Goal: Task Accomplishment & Management: Complete application form

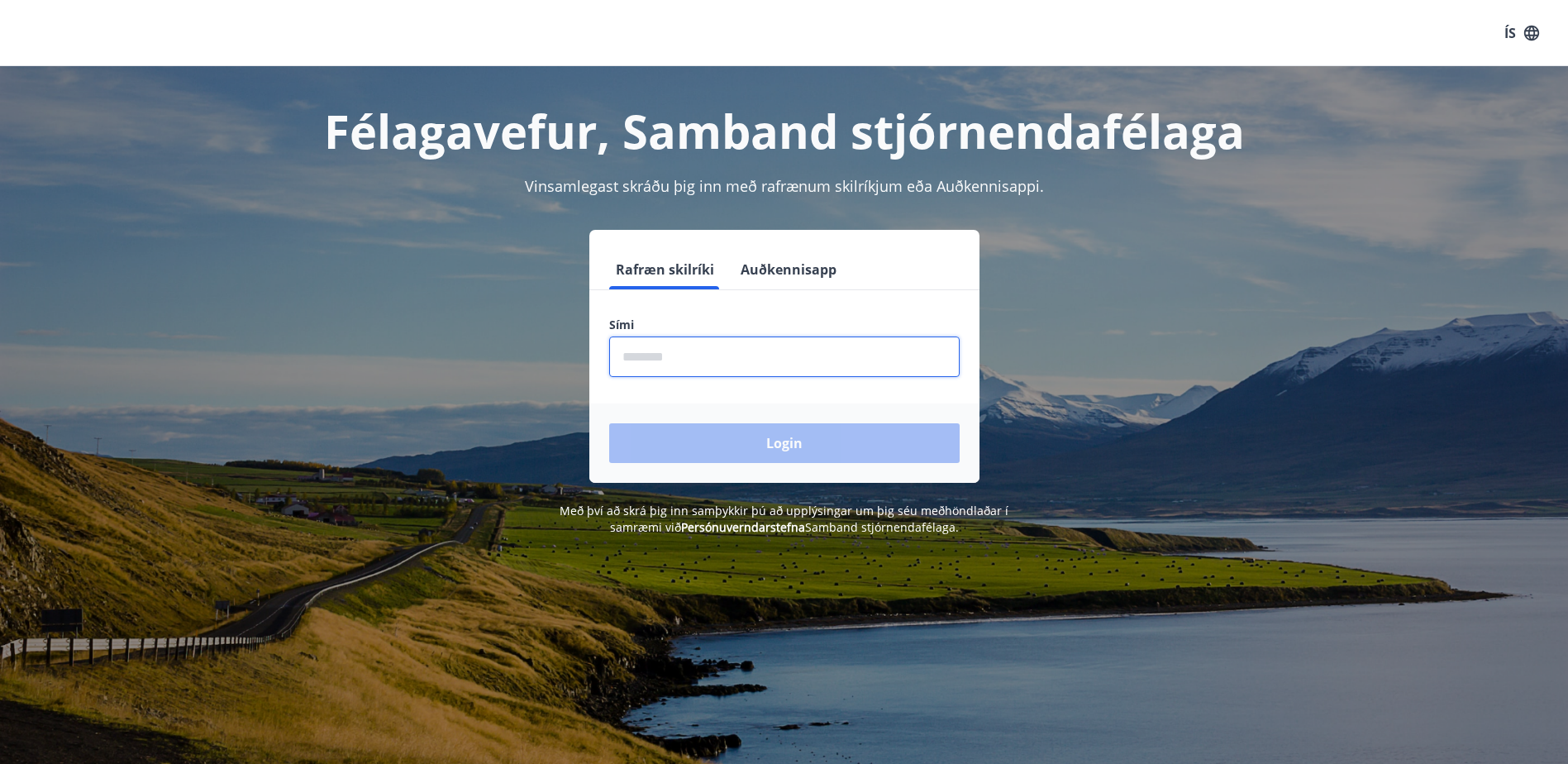
click at [652, 357] on input "phone" at bounding box center [784, 357] width 351 height 40
type input "********"
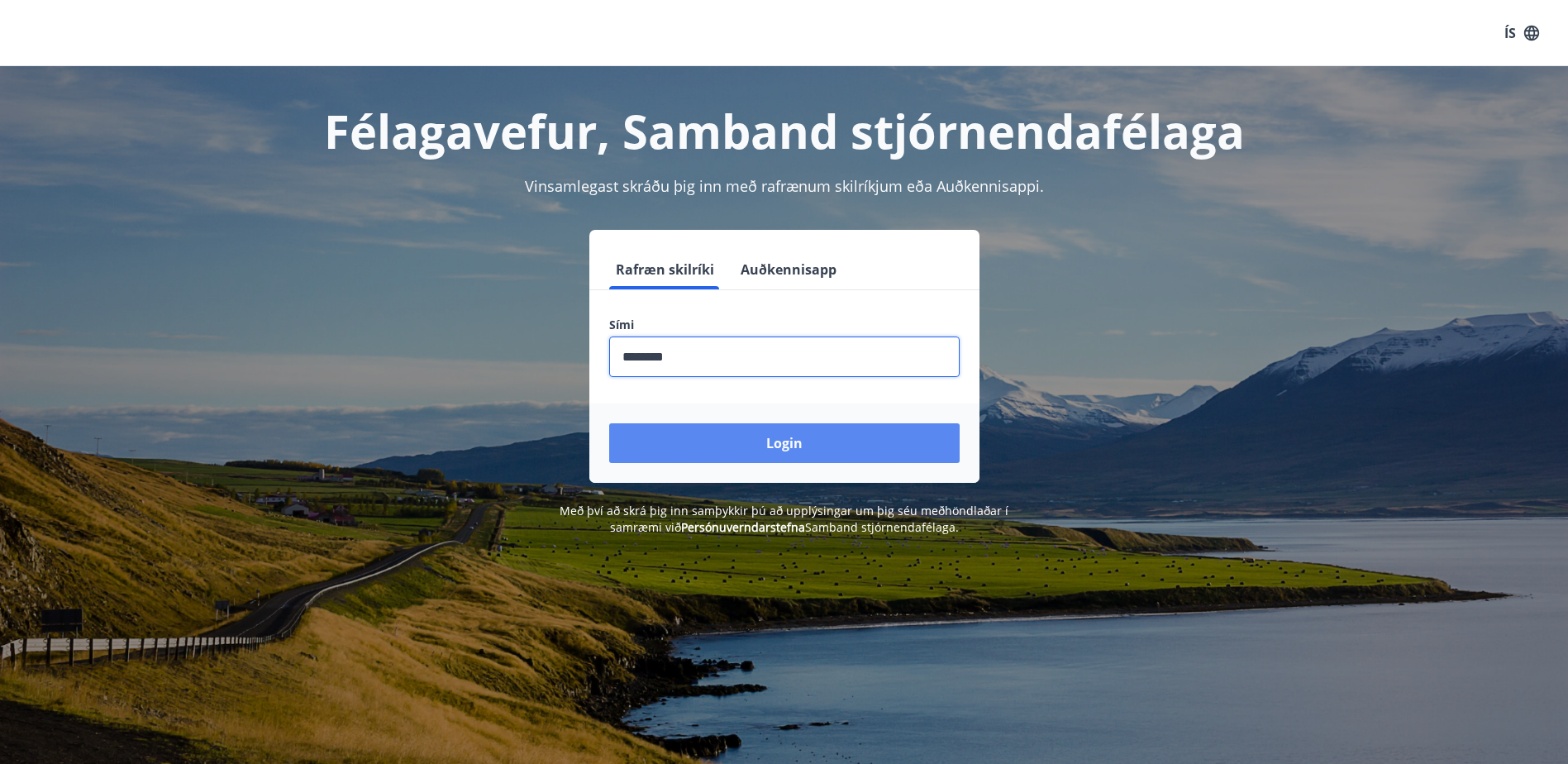
click at [755, 444] on button "Login" at bounding box center [784, 443] width 351 height 39
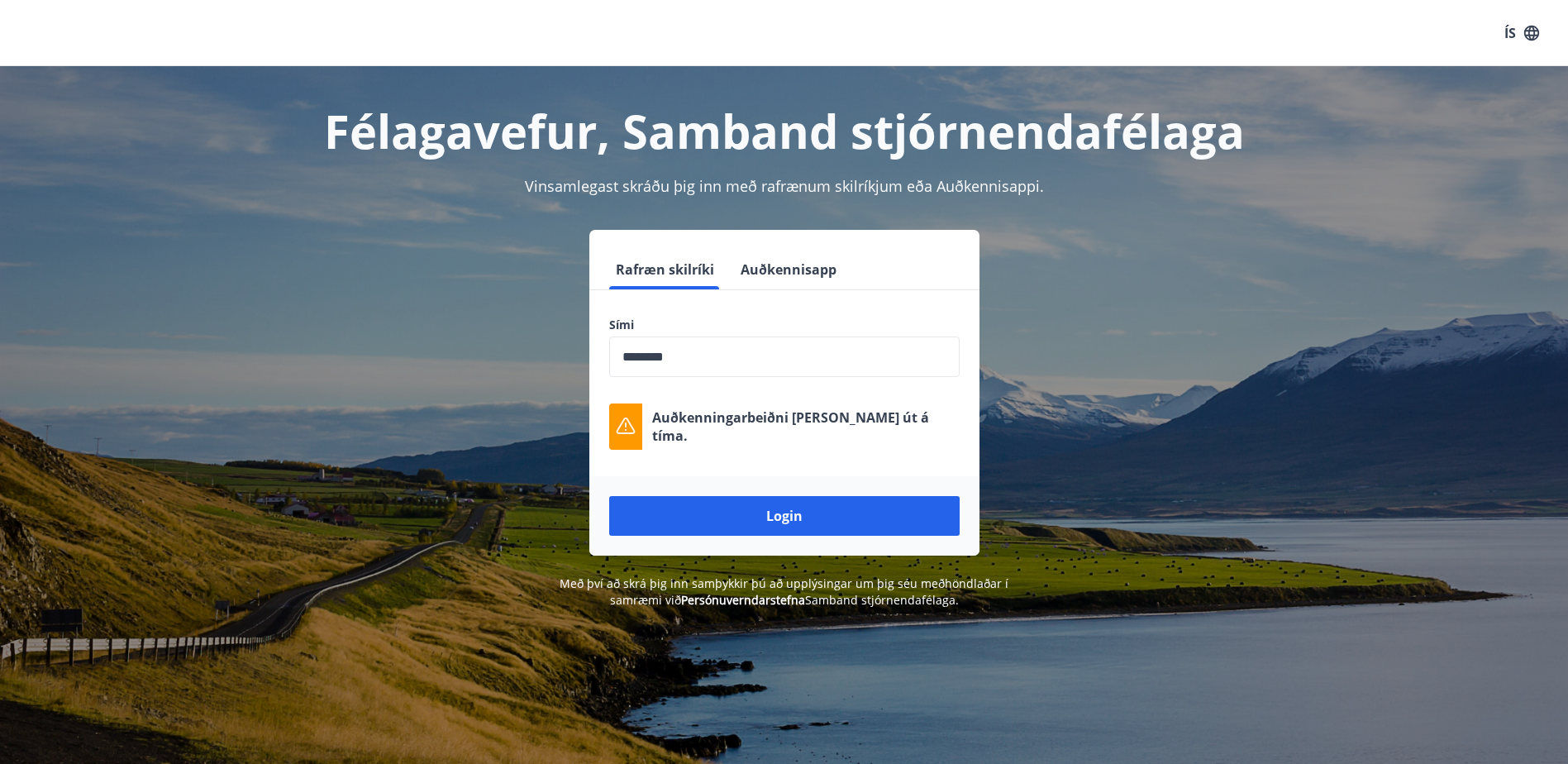
click at [734, 353] on input "phone" at bounding box center [784, 357] width 351 height 40
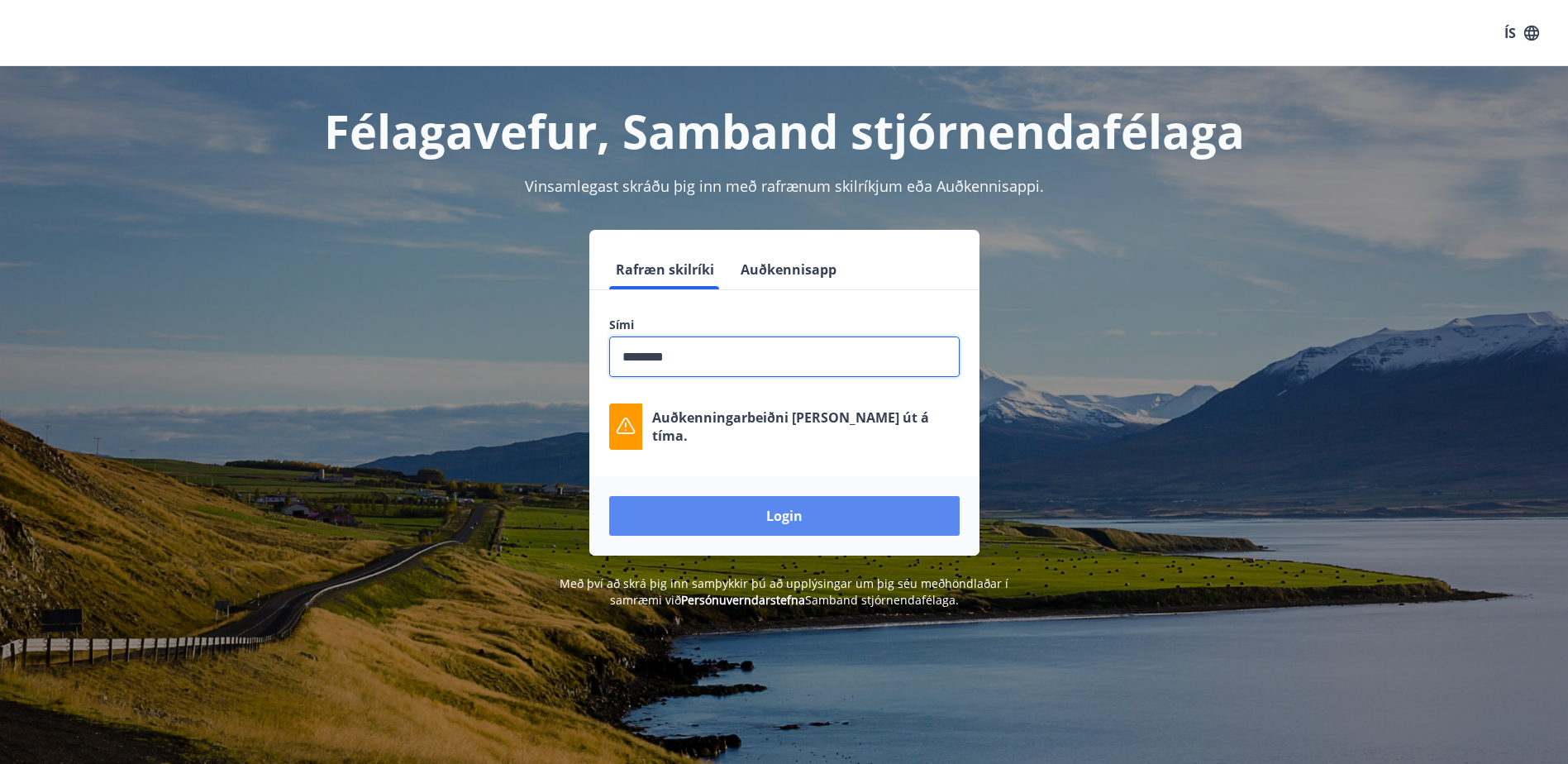
click at [784, 525] on button "Login" at bounding box center [784, 515] width 351 height 39
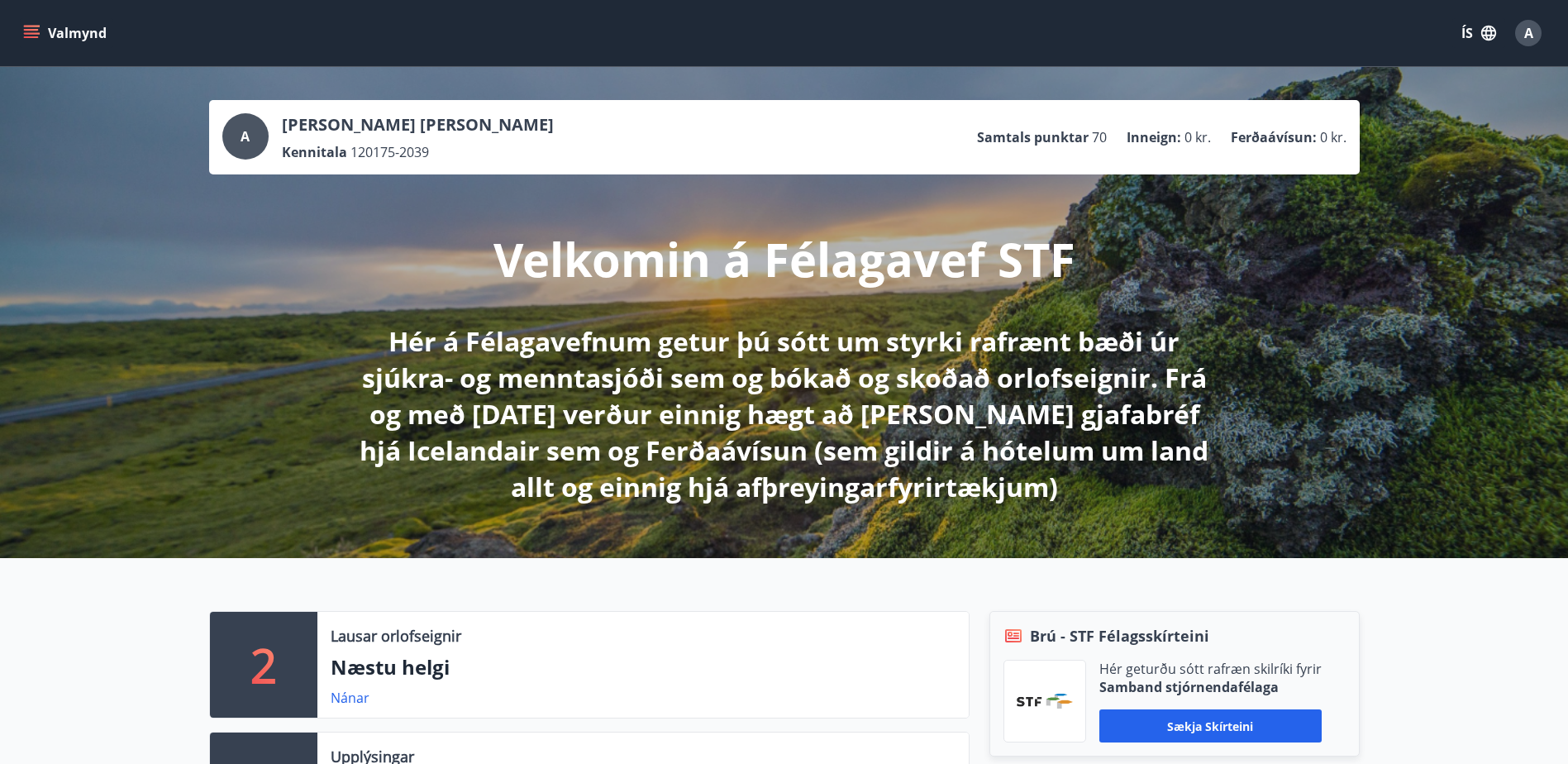
click at [1531, 33] on span "A" at bounding box center [1529, 33] width 9 height 18
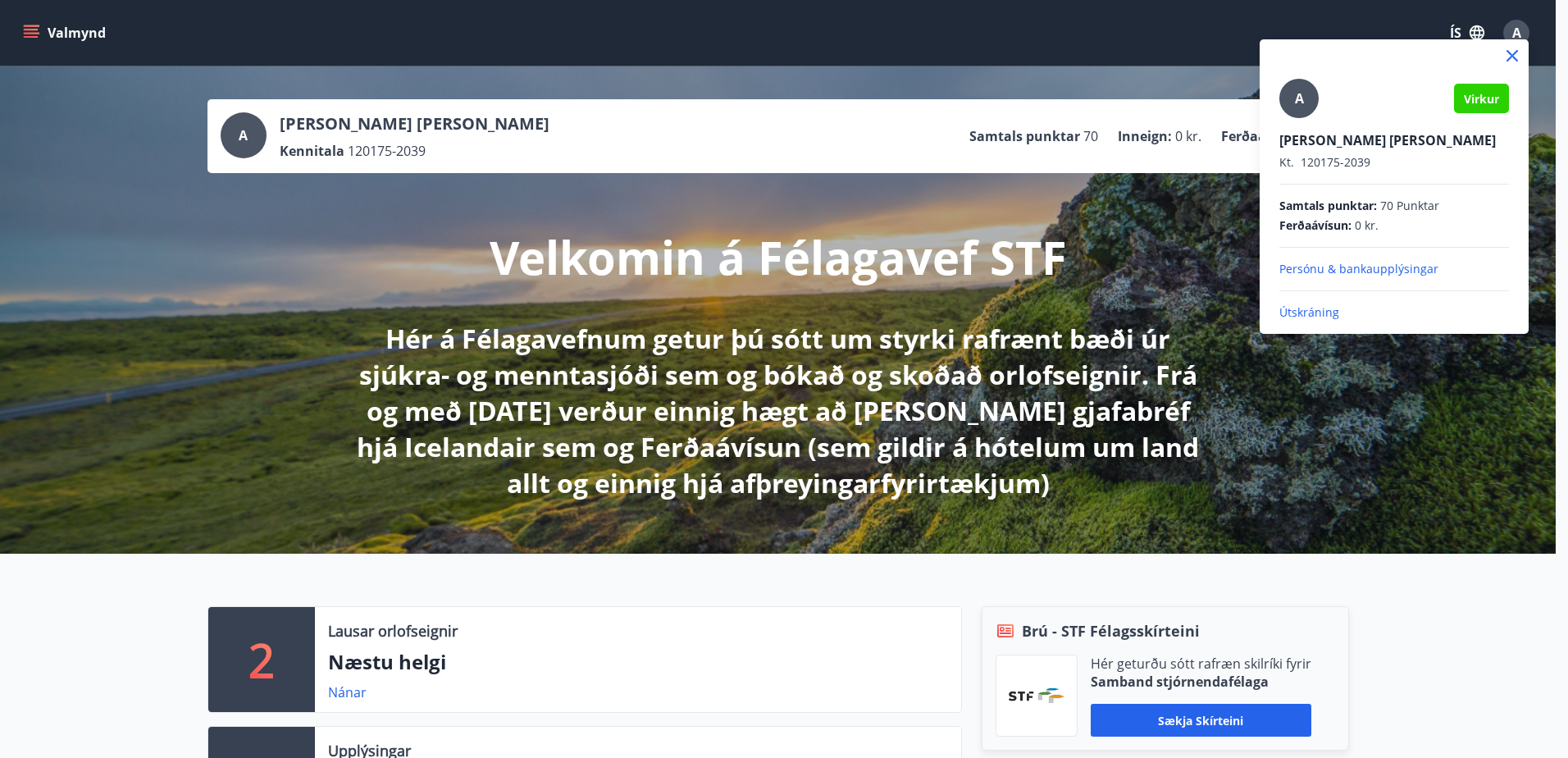
click at [32, 27] on div at bounding box center [784, 379] width 1568 height 758
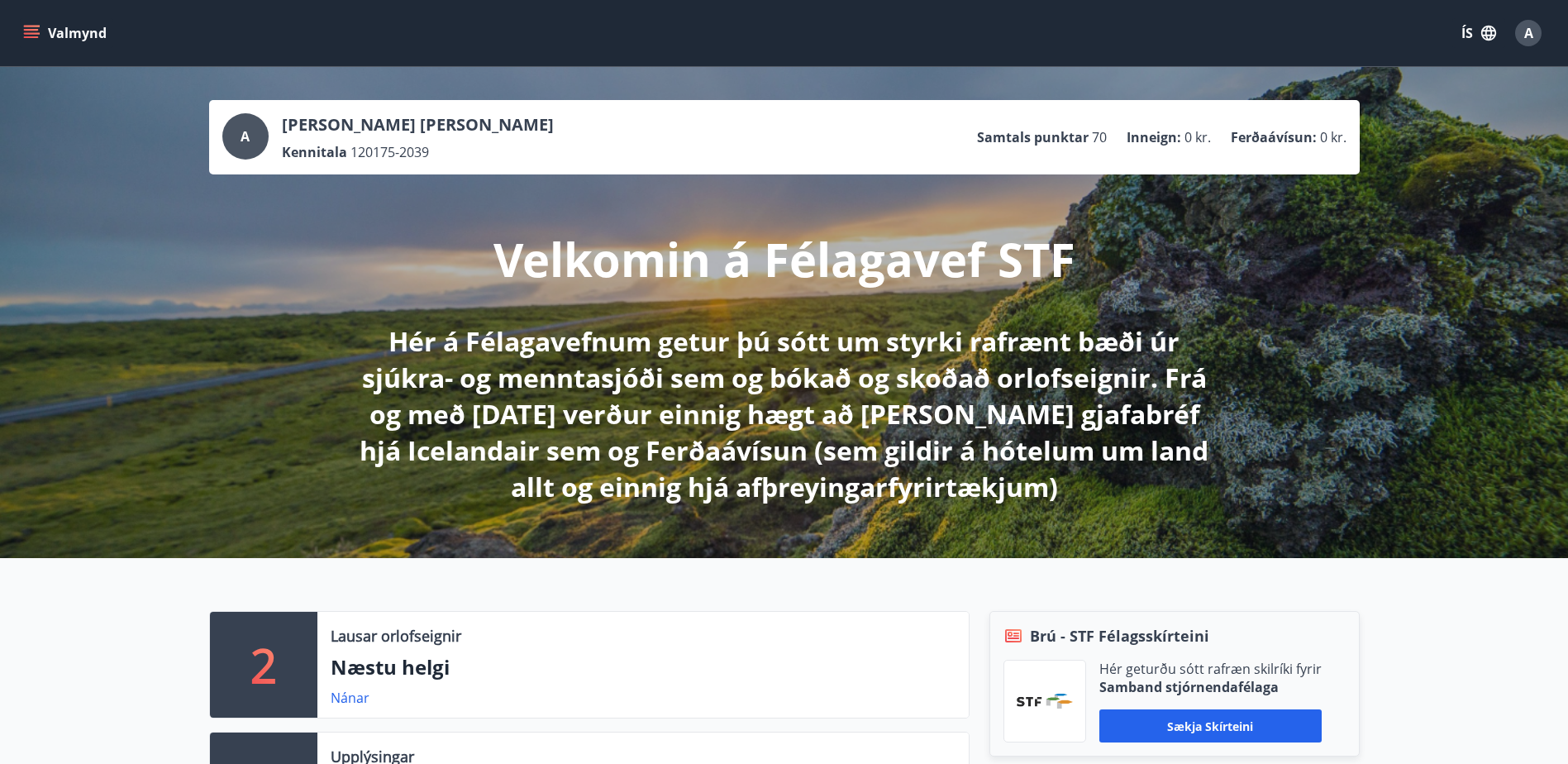
click at [33, 27] on icon "menu" at bounding box center [31, 33] width 16 height 16
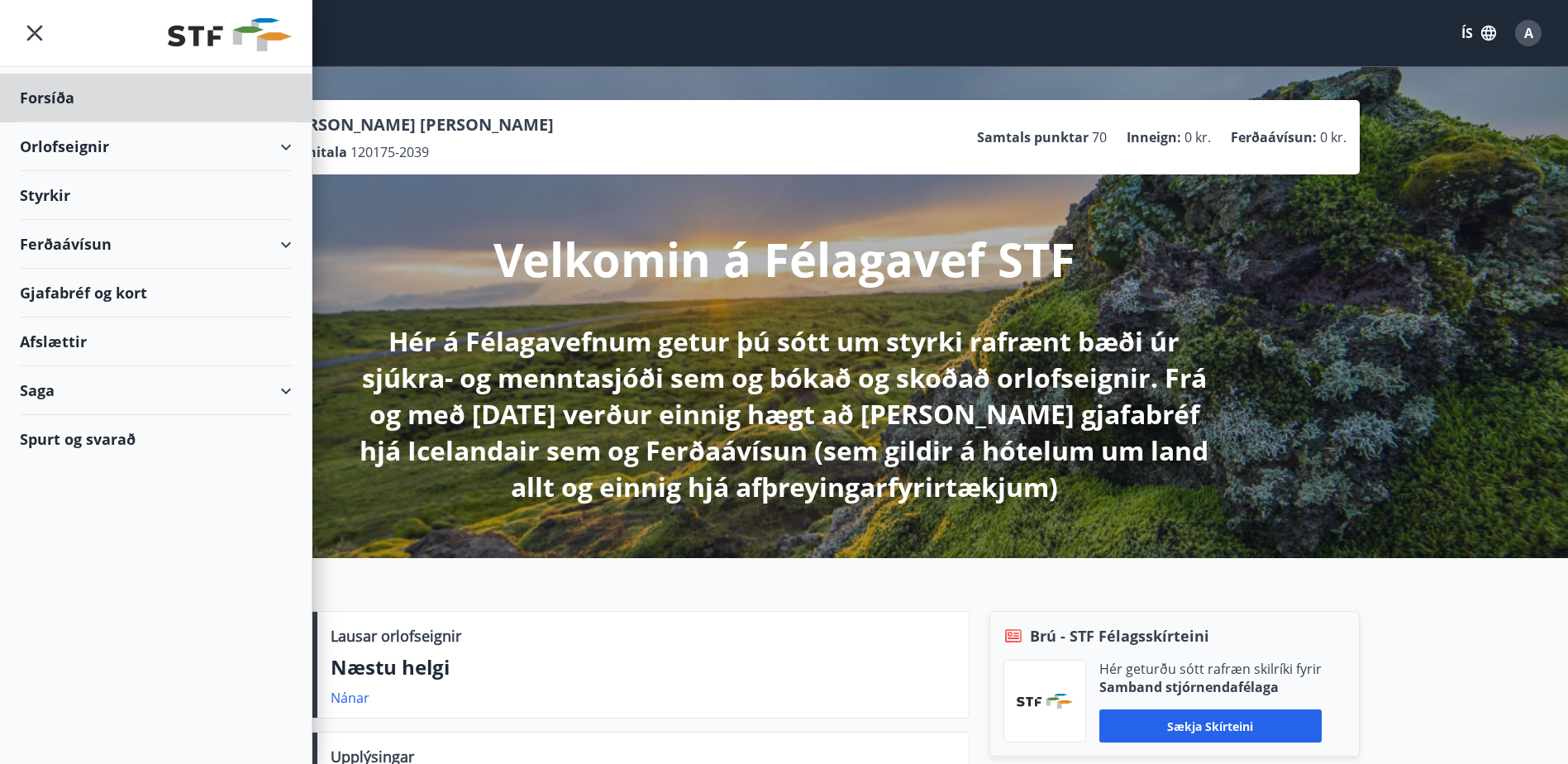
click at [63, 188] on div "Styrkir" at bounding box center [156, 195] width 272 height 49
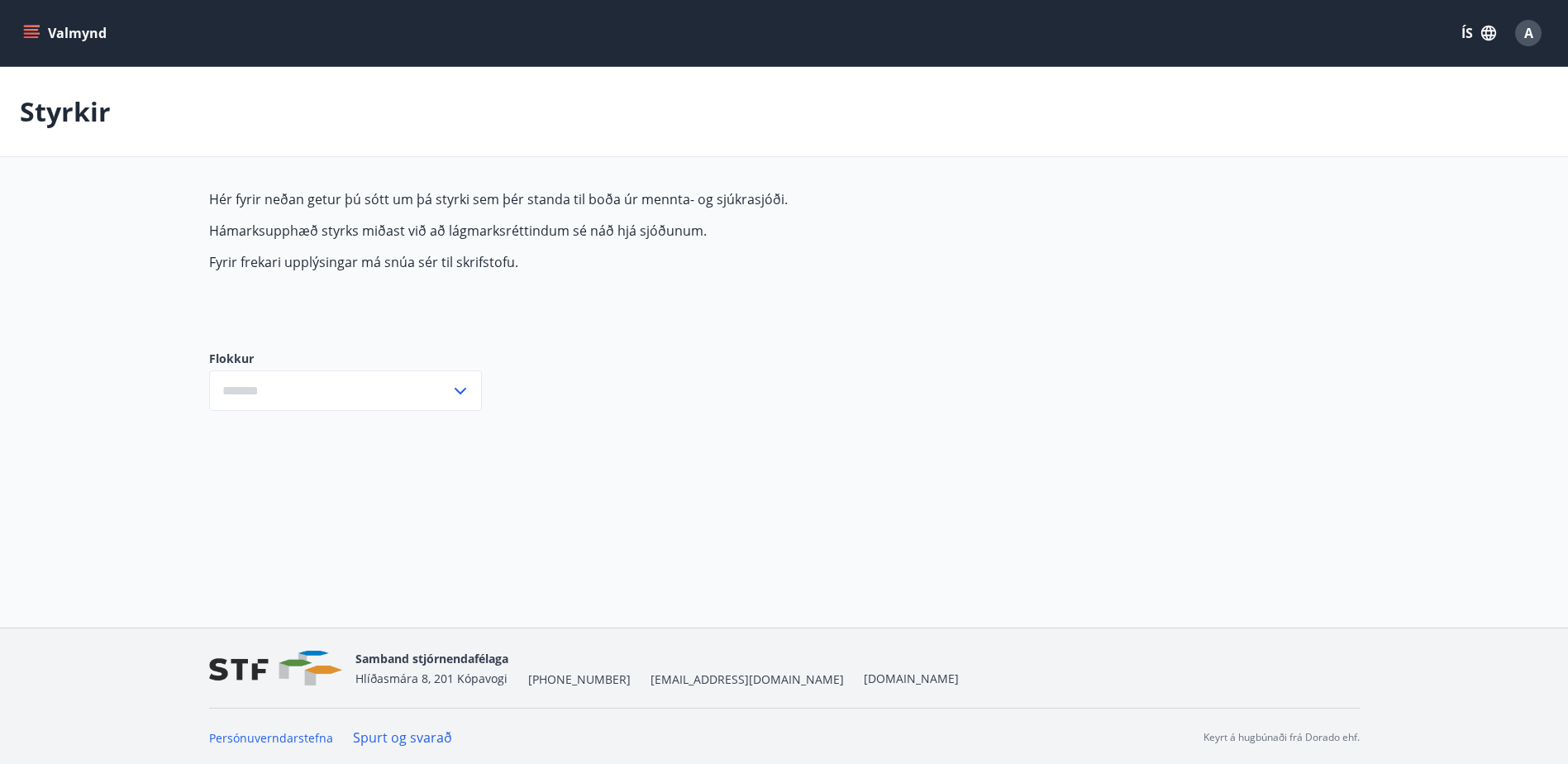
type input "***"
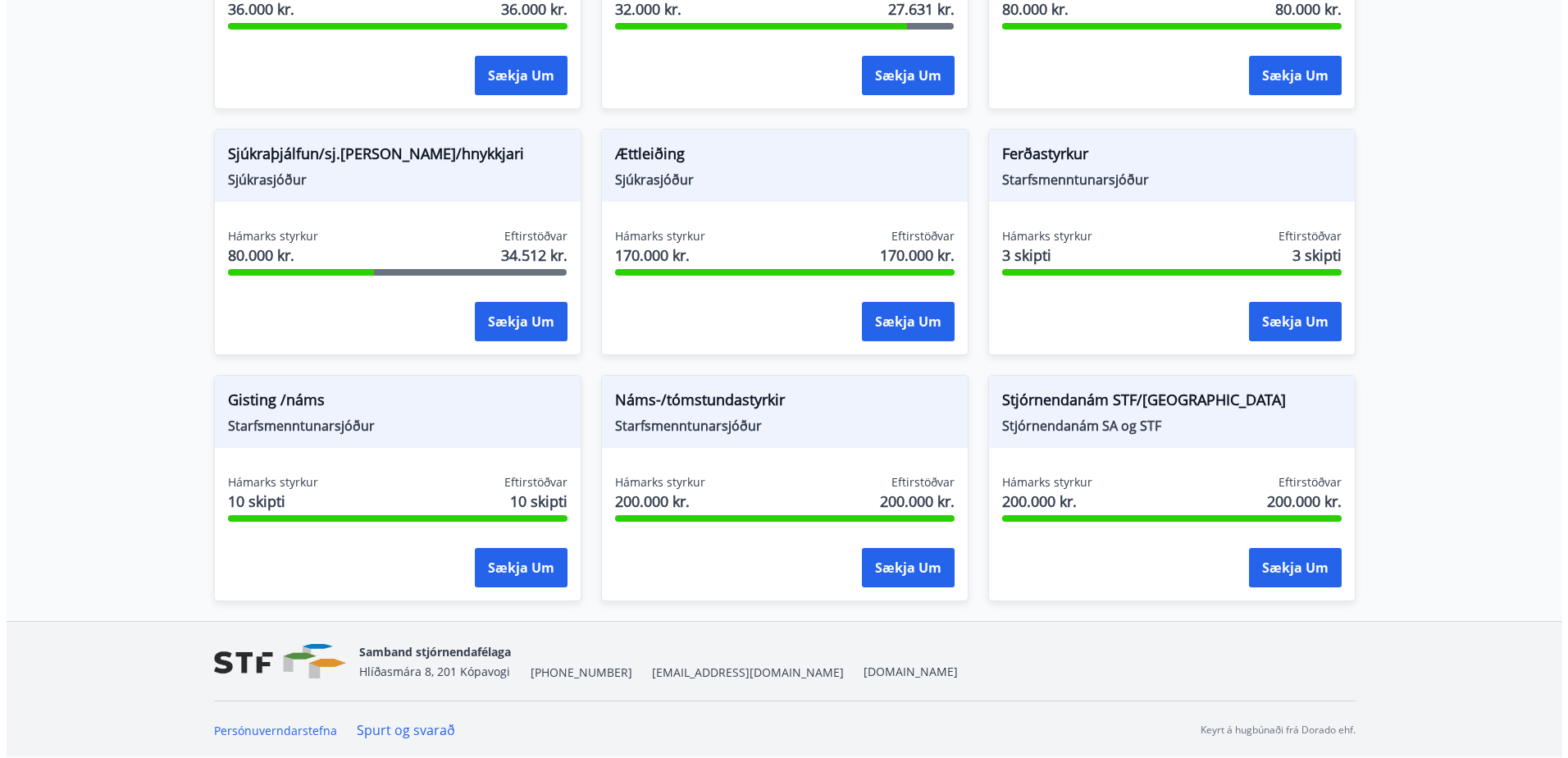
scroll to position [1290, 0]
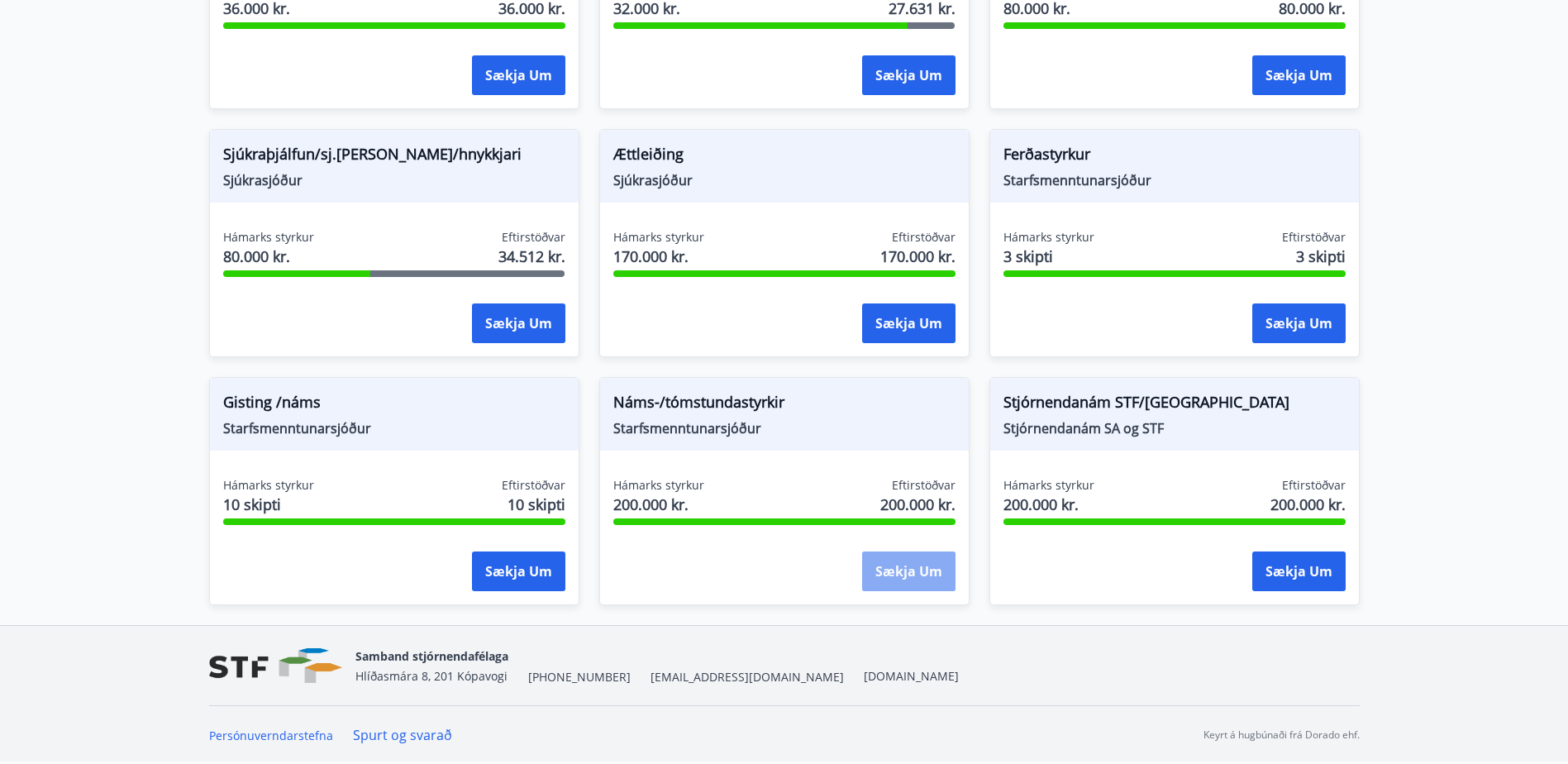
click at [896, 562] on button "Sækja um" at bounding box center [908, 571] width 93 height 39
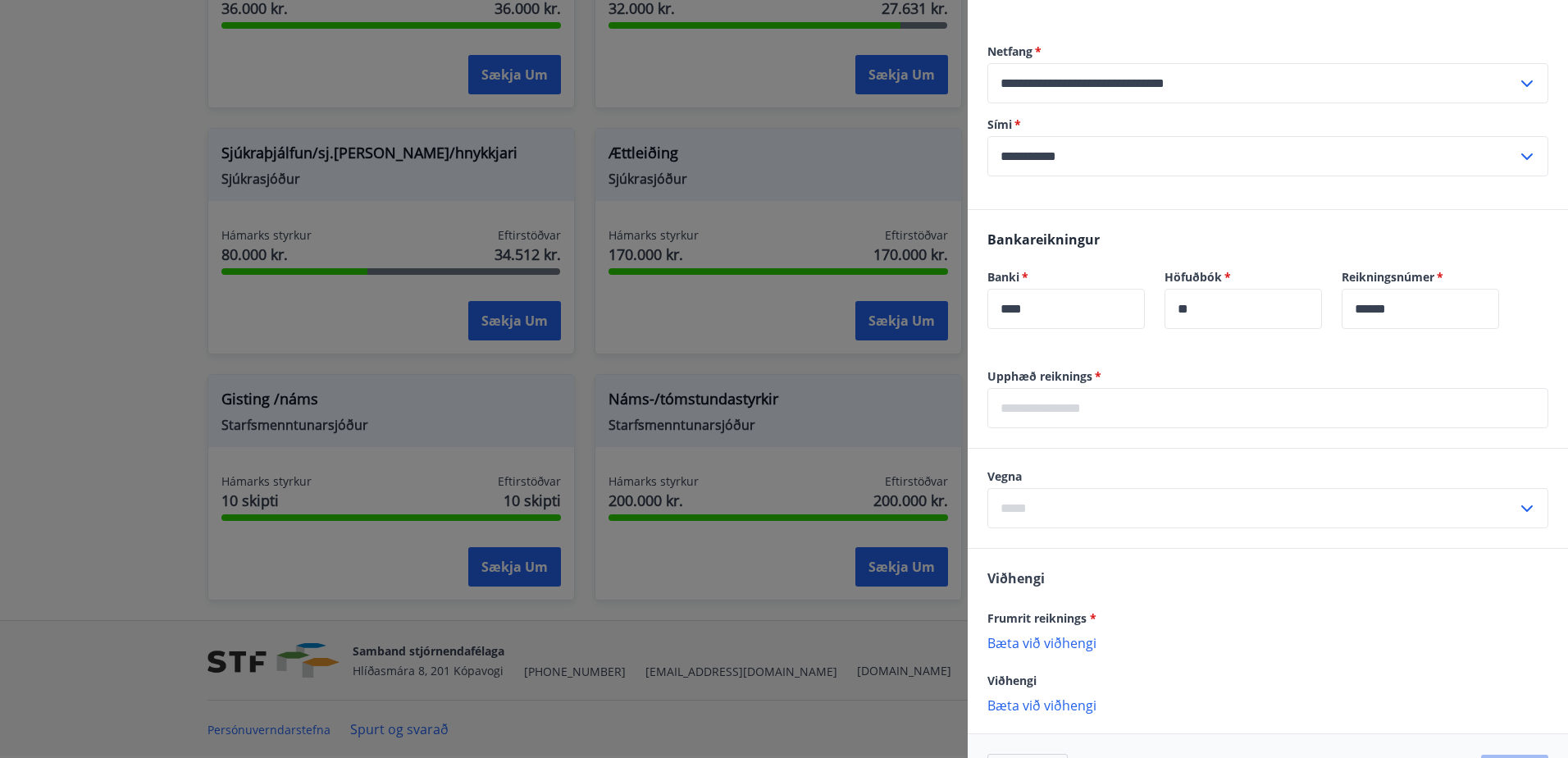
scroll to position [613, 0]
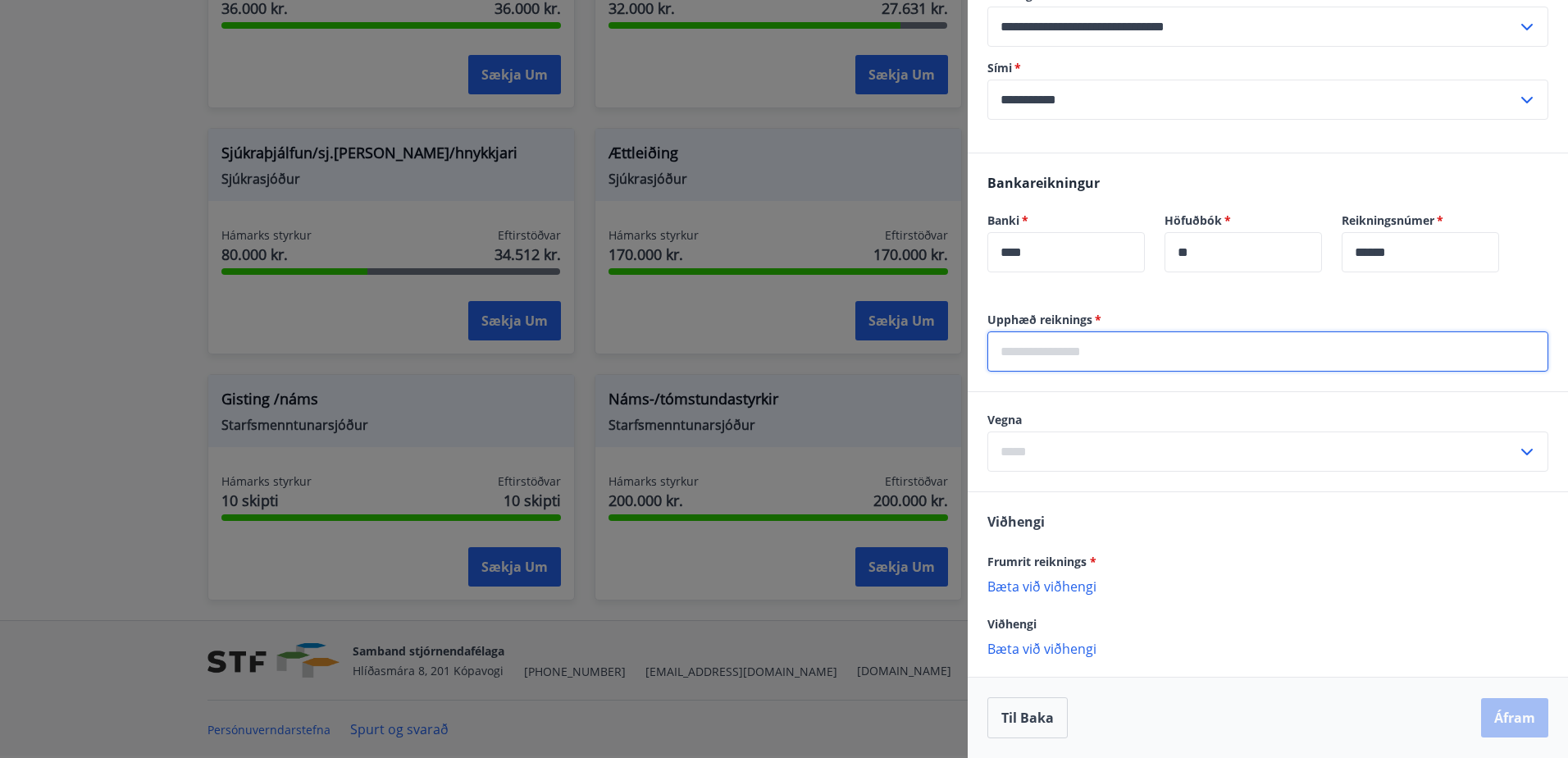
click at [1119, 356] on input "text" at bounding box center [1268, 352] width 561 height 40
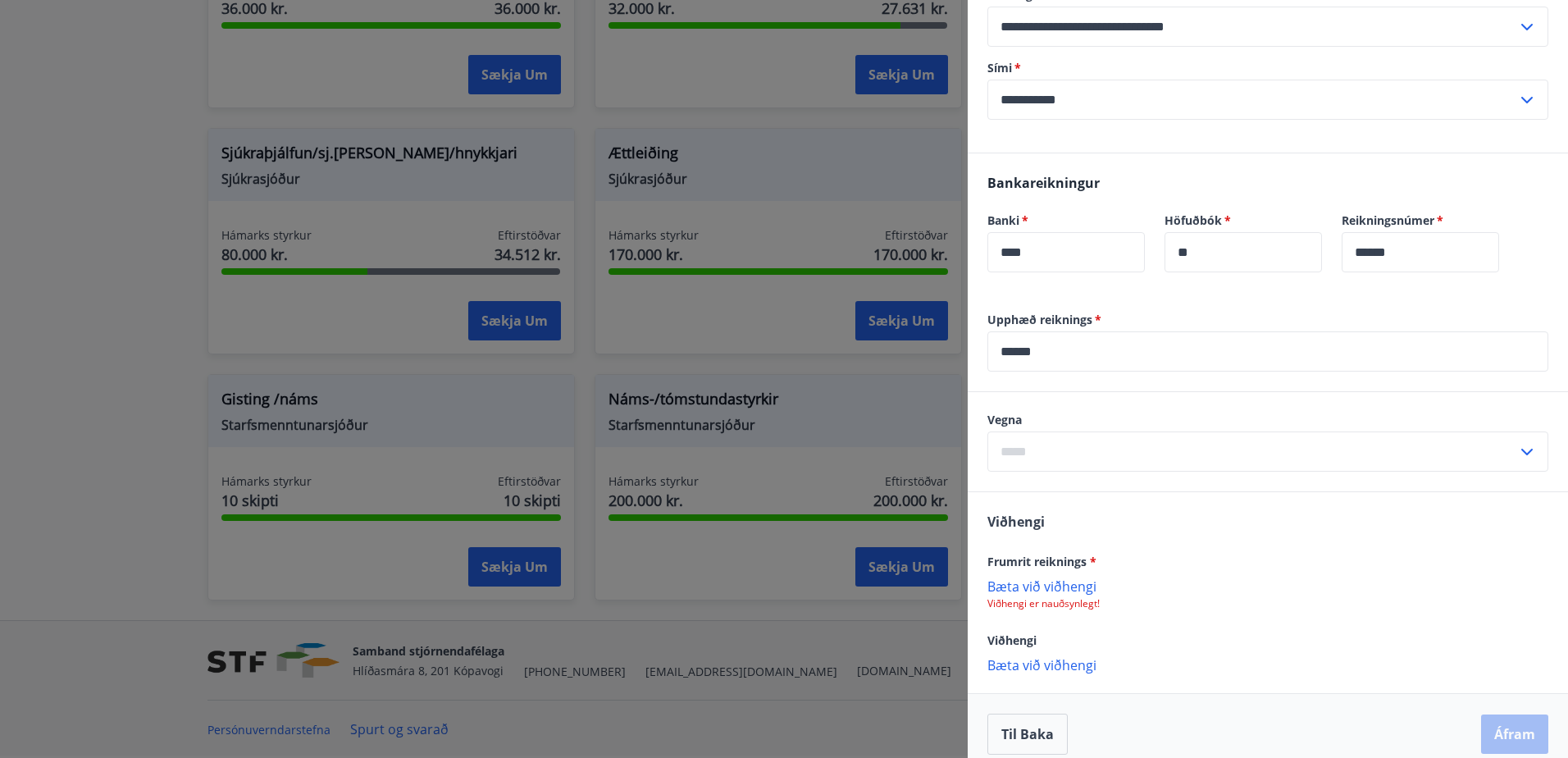
click at [1319, 611] on div "Viðhengi Frumrit reiknings * Bæta við viðhengi Viðhengi er nauðsynlegt! Viðheng…" at bounding box center [1268, 592] width 601 height 200
click at [1068, 355] on input "******" at bounding box center [1268, 352] width 561 height 40
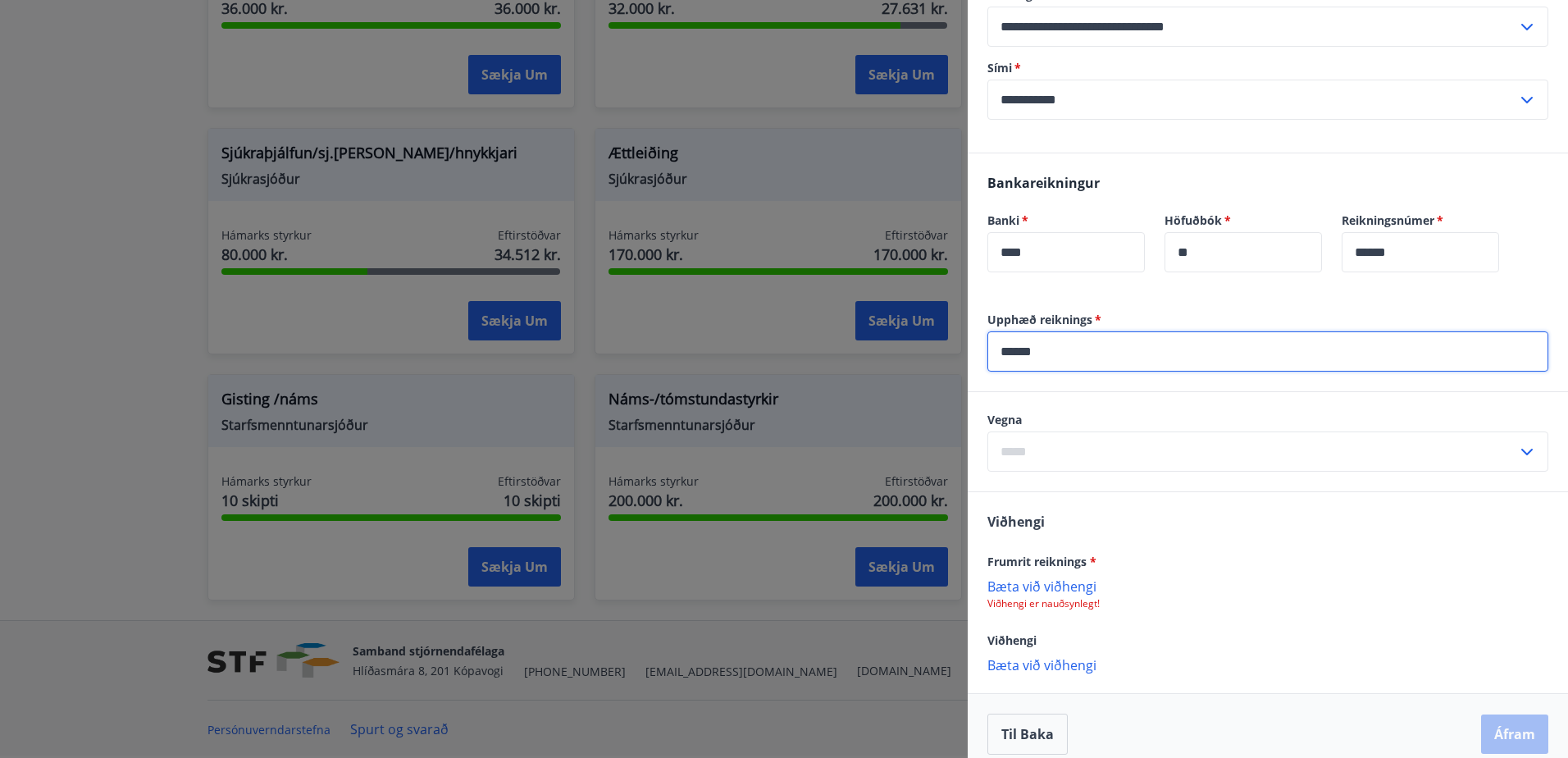
type input "******"
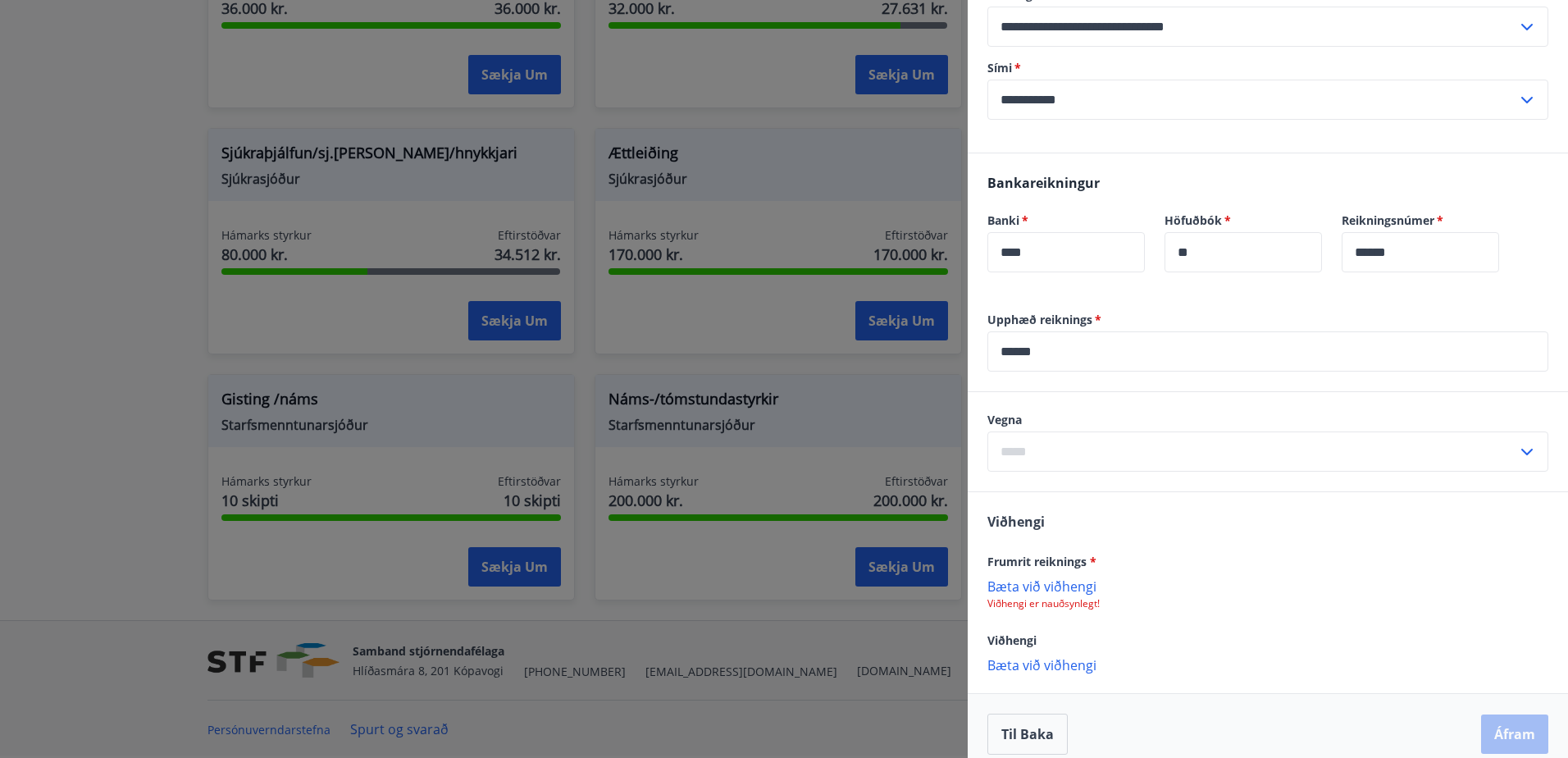
click at [1251, 535] on div "Viðhengi Frumrit reiknings * Bæta við viðhengi Viðhengi er nauðsynlegt! Viðheng…" at bounding box center [1268, 592] width 601 height 200
click at [1064, 581] on p "Bæta við viðhengi" at bounding box center [1268, 585] width 561 height 16
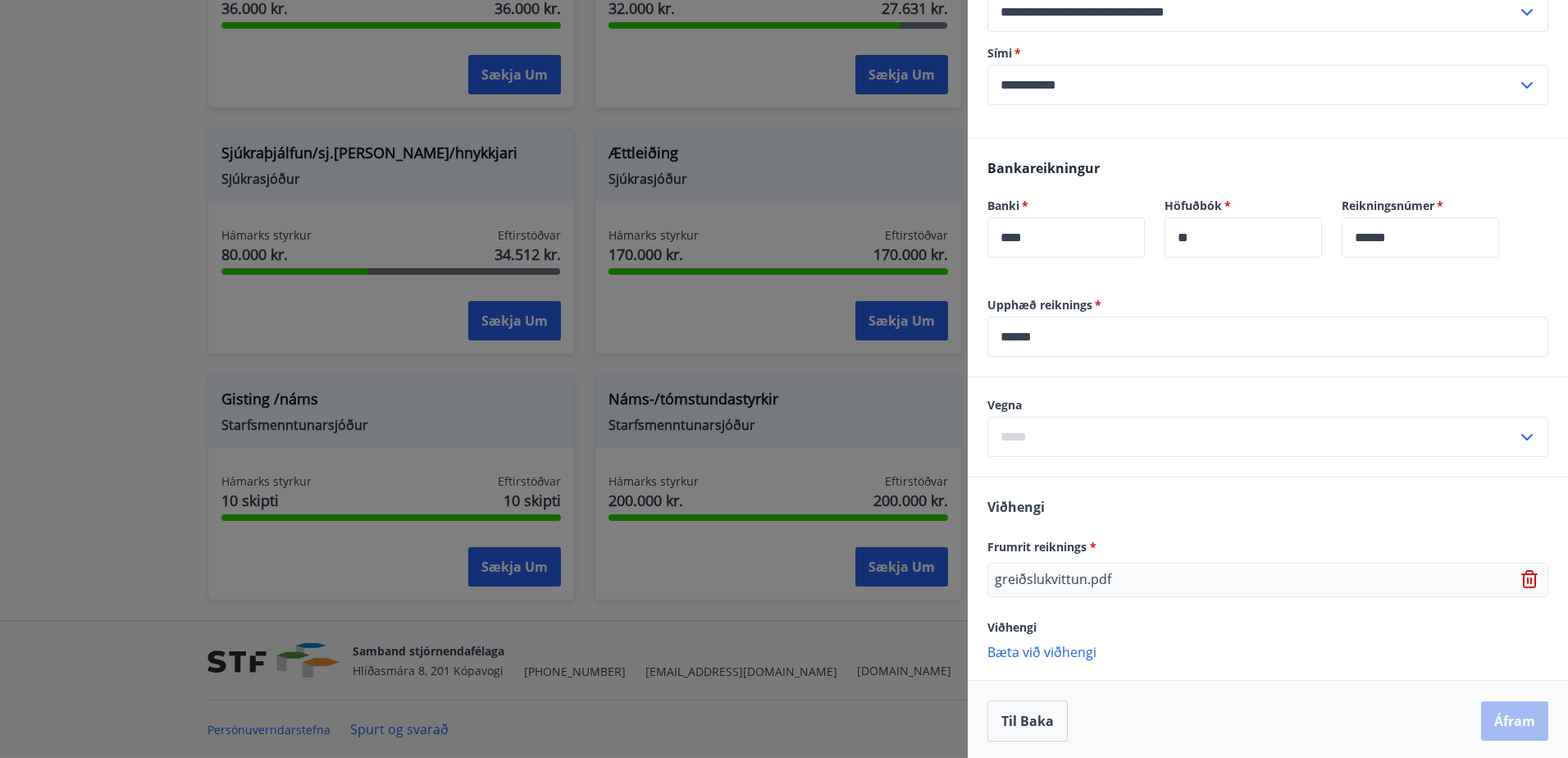
scroll to position [631, 0]
click at [1517, 430] on icon at bounding box center [1527, 434] width 20 height 20
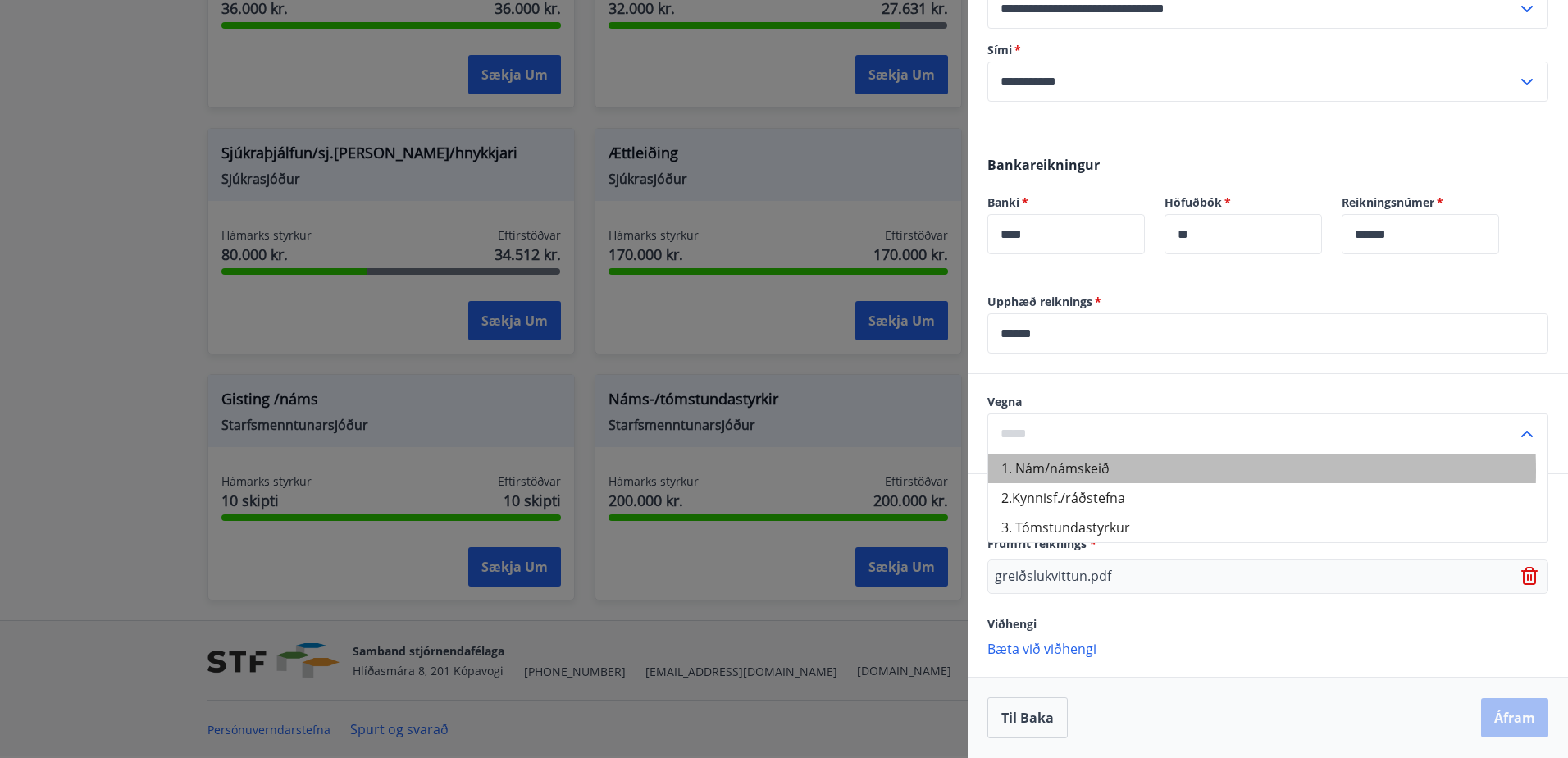
click at [1077, 471] on li "1. Nám/námskeið" at bounding box center [1268, 468] width 560 height 30
type input "**********"
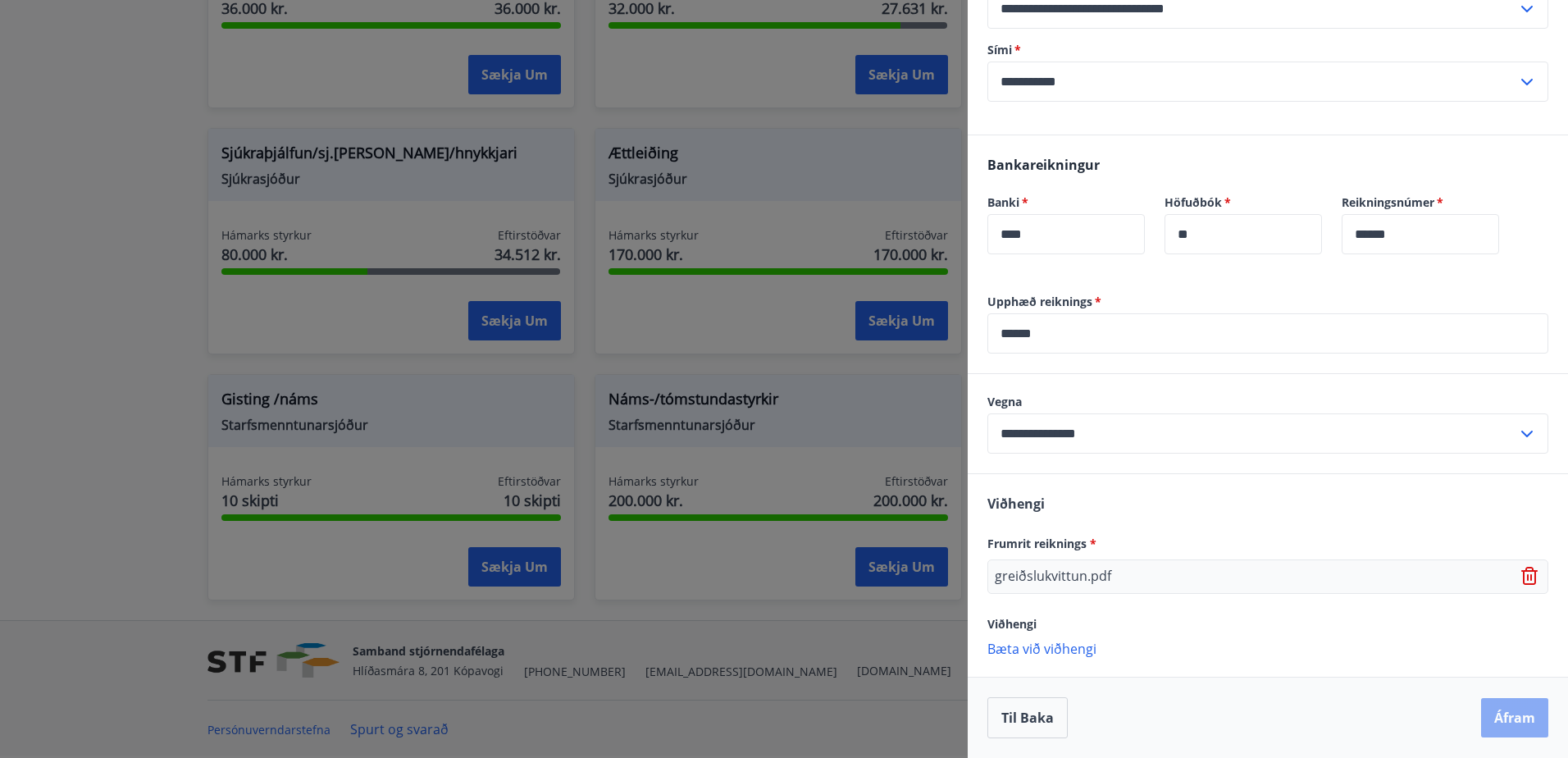
click at [1507, 731] on button "Áfram" at bounding box center [1515, 717] width 68 height 39
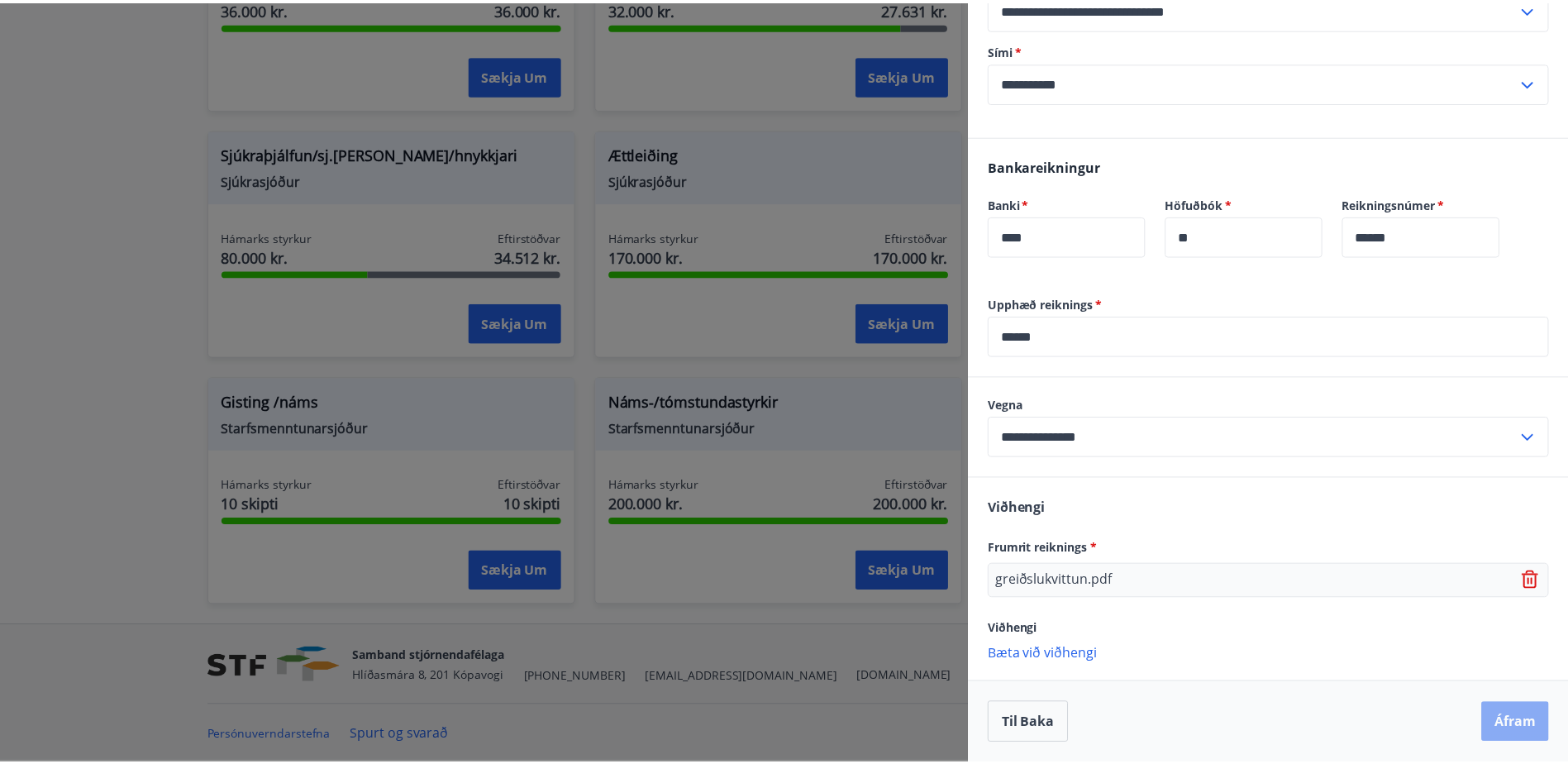
scroll to position [0, 0]
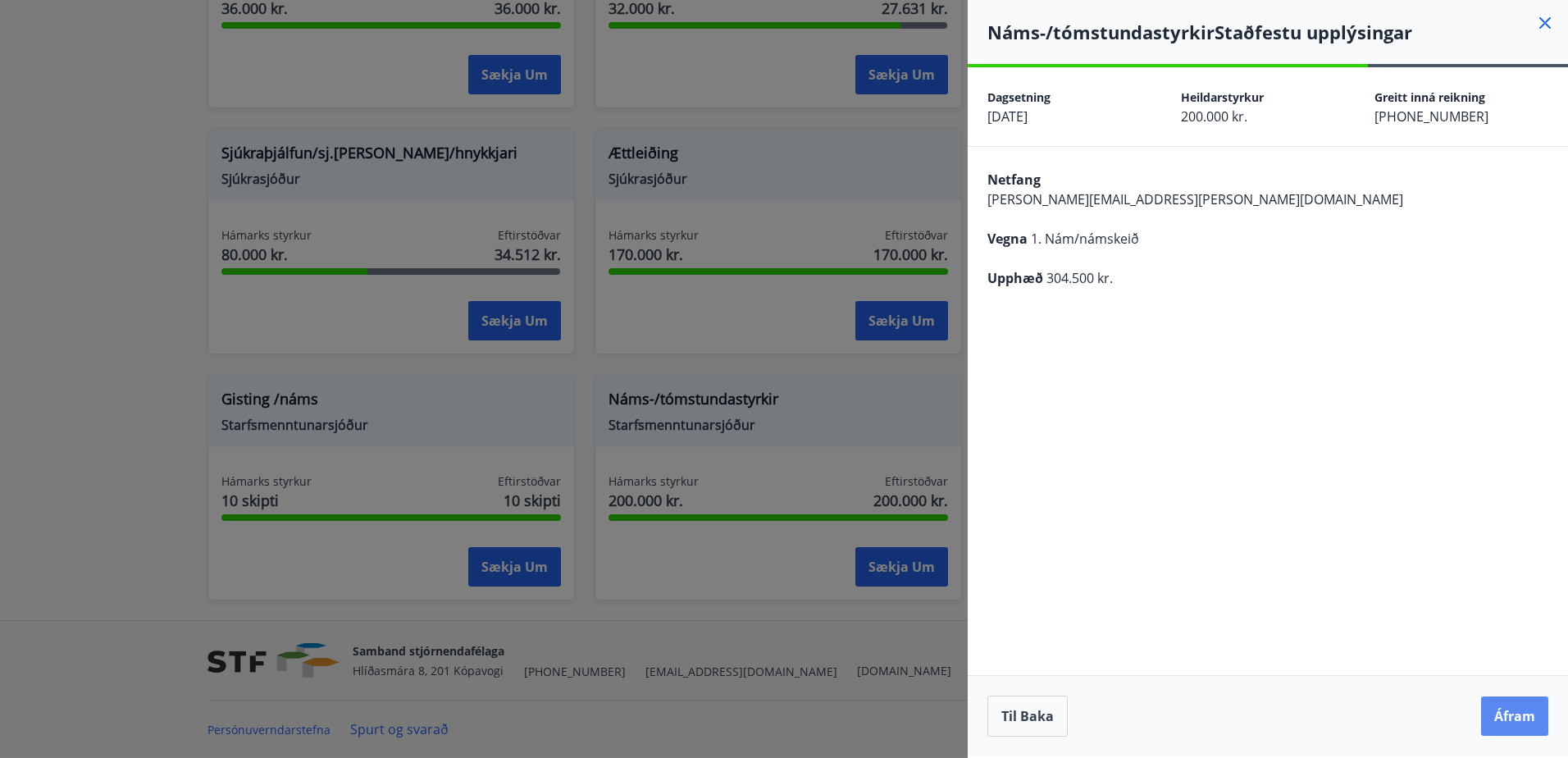
click at [1514, 727] on button "Áfram" at bounding box center [1515, 715] width 68 height 39
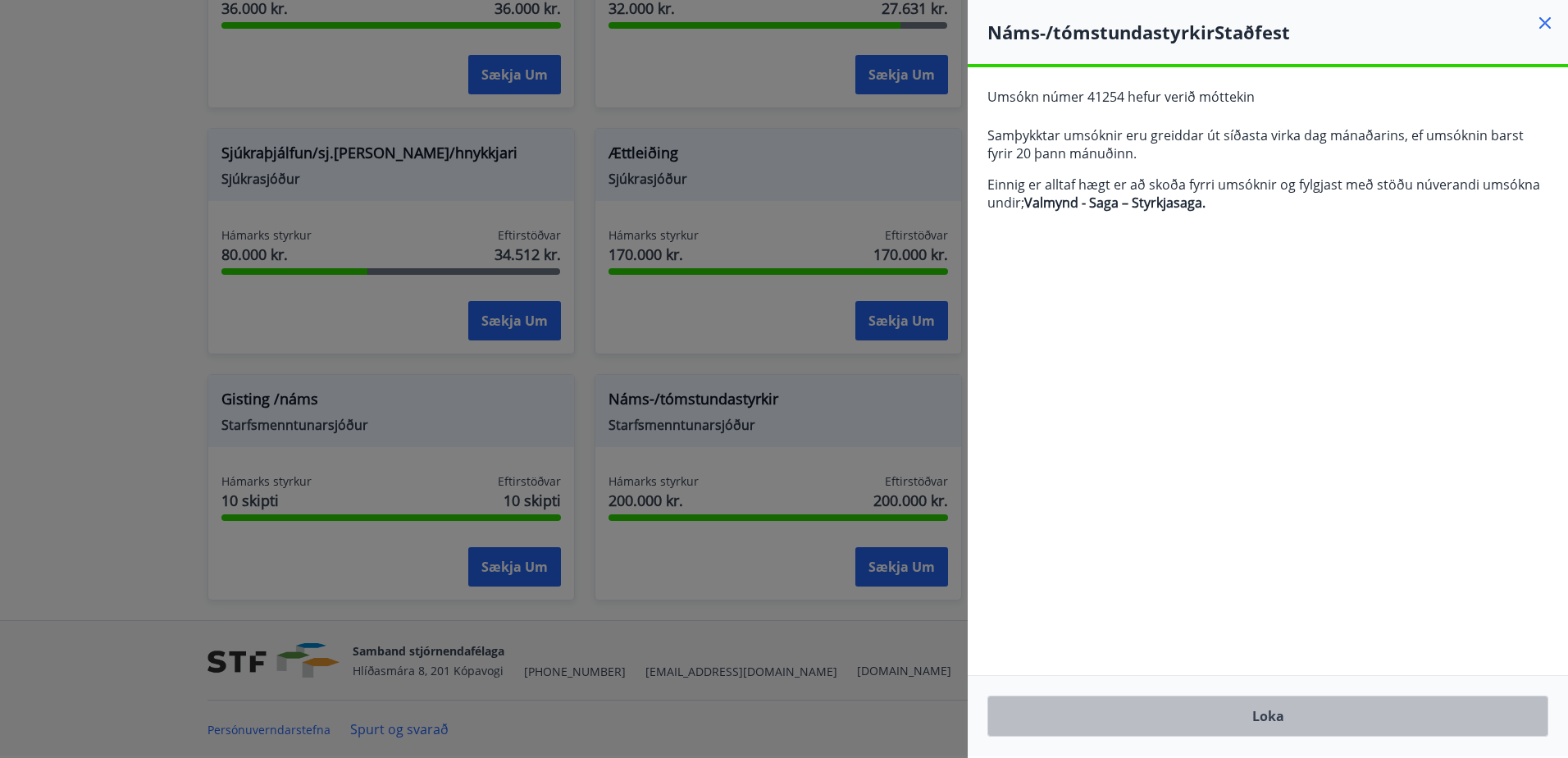
click at [1286, 722] on button "Loka" at bounding box center [1268, 716] width 561 height 41
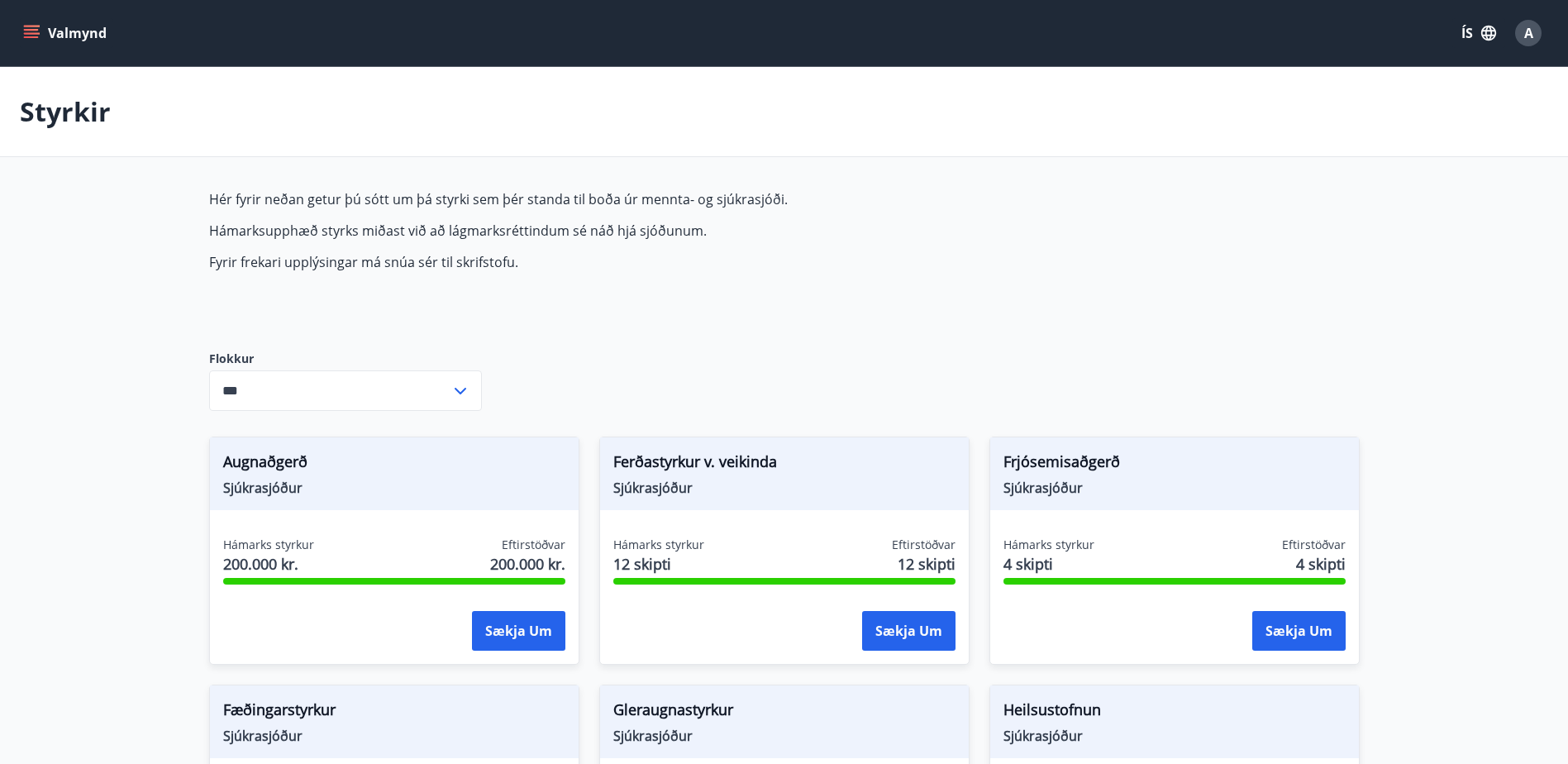
click at [34, 36] on icon "menu" at bounding box center [31, 33] width 16 height 16
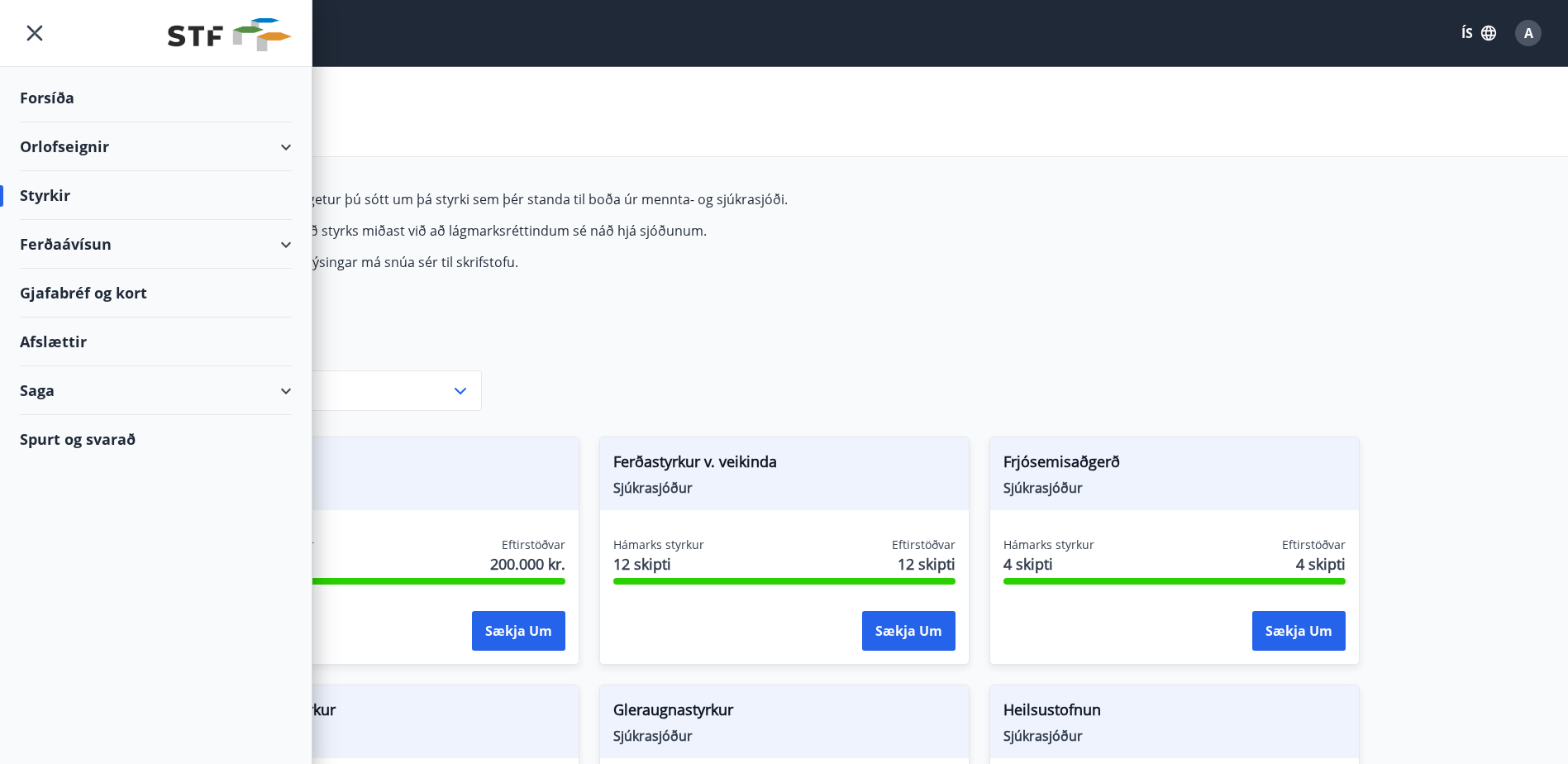
click at [80, 397] on div "Saga" at bounding box center [156, 390] width 272 height 49
click at [61, 489] on div "Umsóknir" at bounding box center [156, 502] width 246 height 35
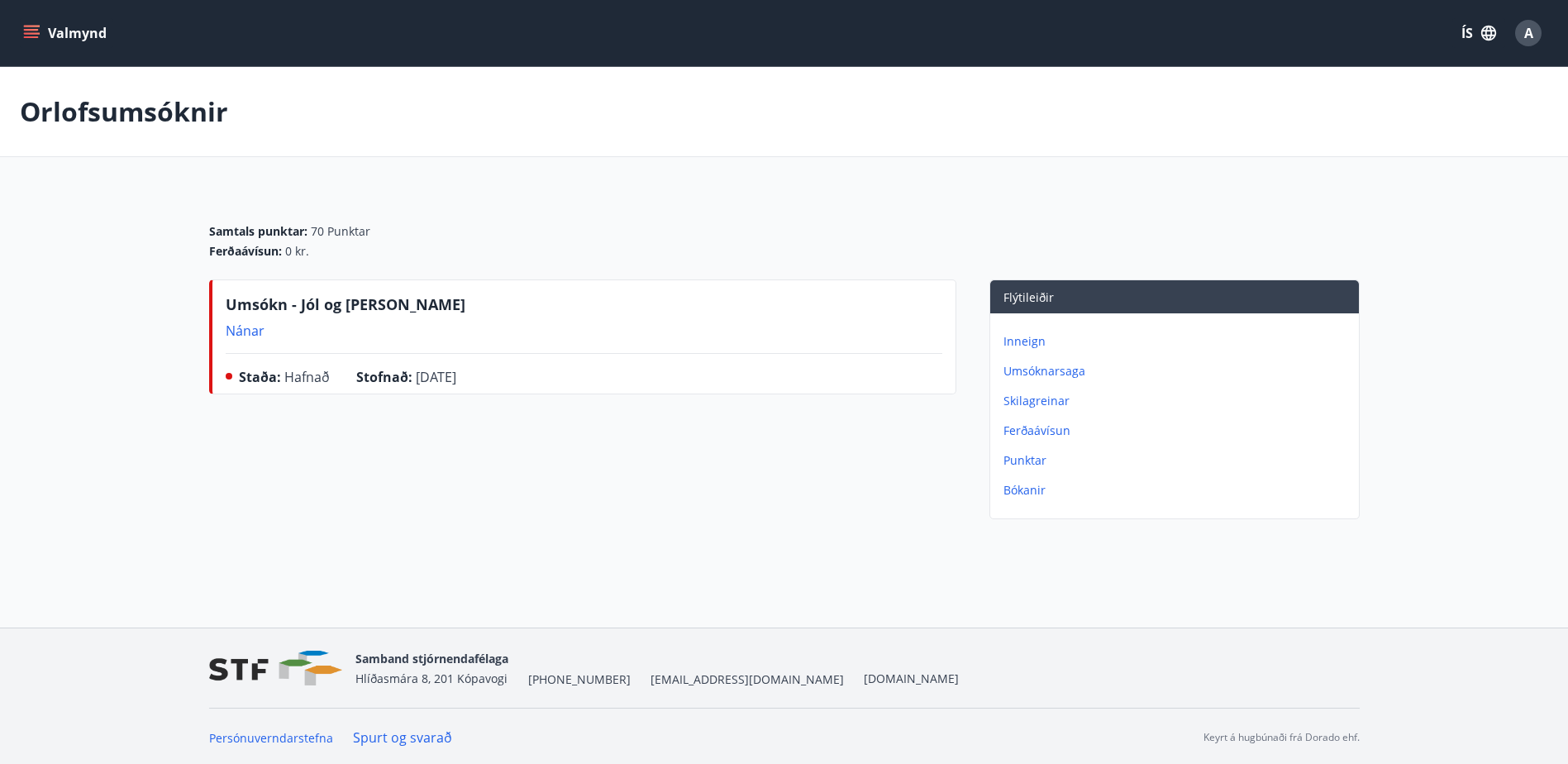
click at [1034, 343] on p "Inneign" at bounding box center [1178, 341] width 349 height 16
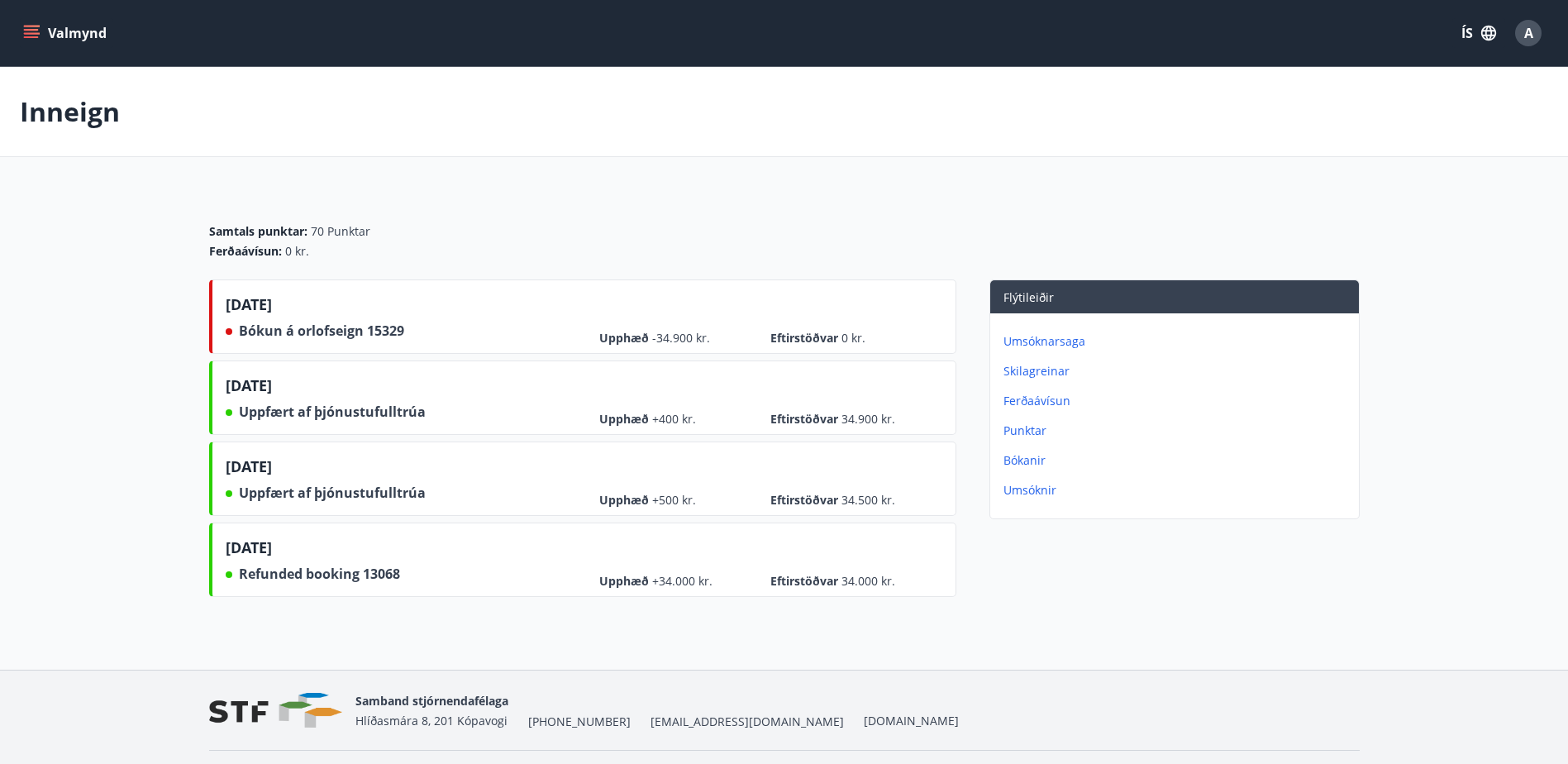
click at [41, 38] on button "Valmynd" at bounding box center [66, 33] width 93 height 30
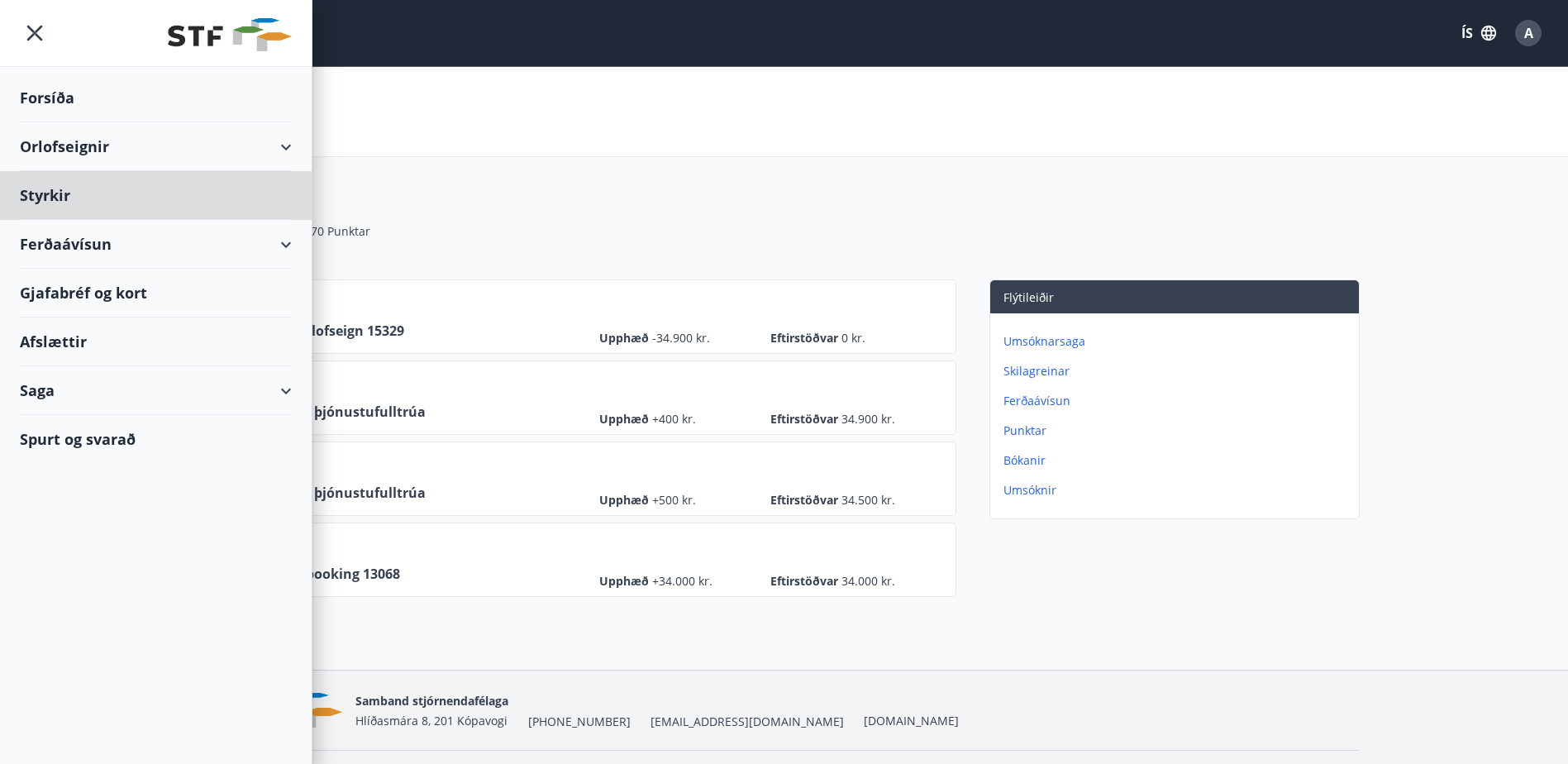
click at [50, 99] on div "Forsíða" at bounding box center [156, 98] width 272 height 49
